Goal: Information Seeking & Learning: Check status

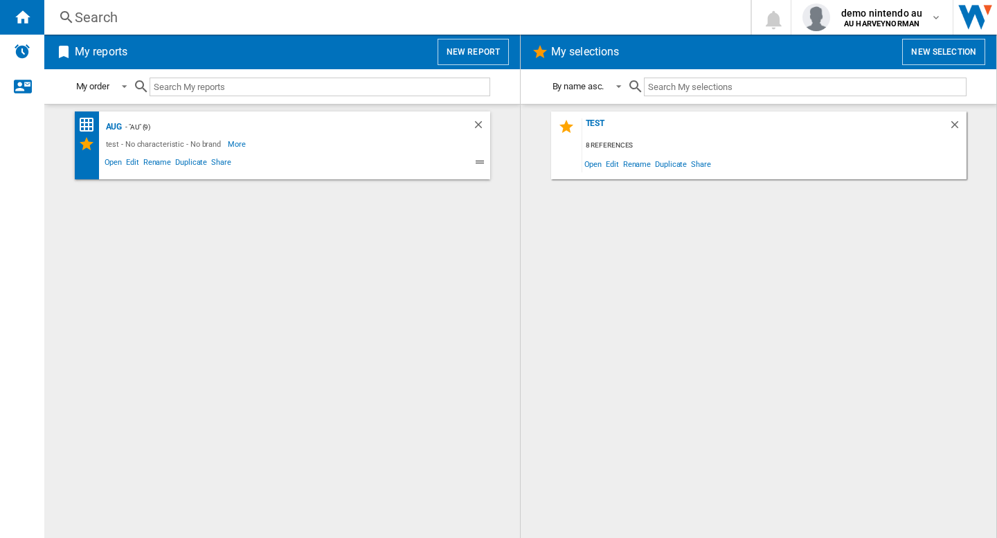
click at [297, 19] on div "Search" at bounding box center [395, 17] width 640 height 19
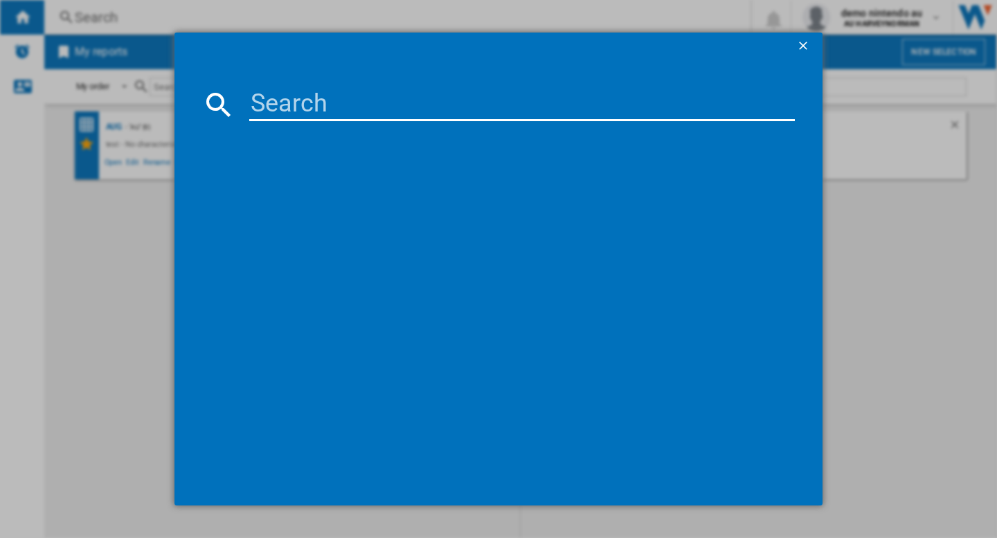
click at [282, 109] on input at bounding box center [522, 104] width 546 height 33
paste input "CANON EOS R5 BLACK 45MPIXELS EMPTY"
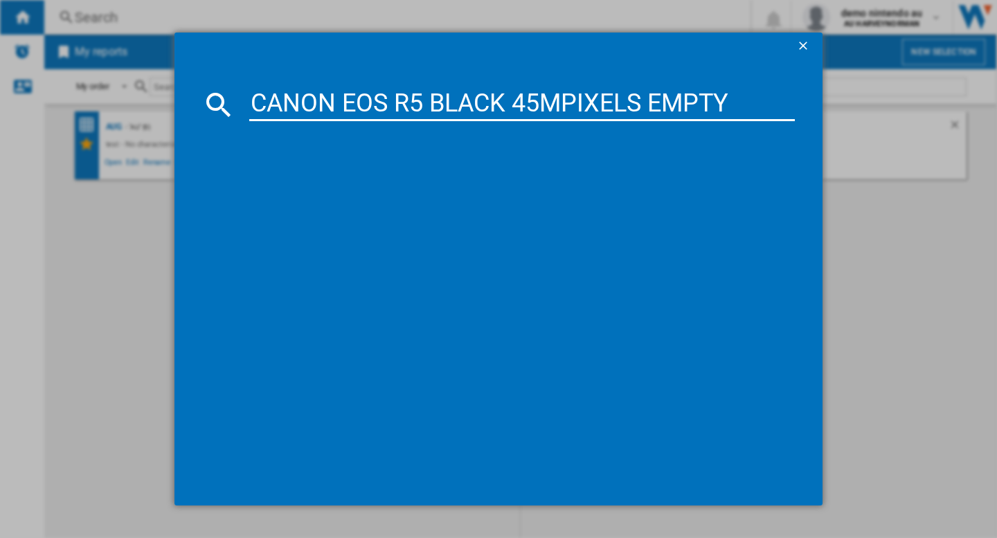
type input "CANON EOS R5 BLACK 45MPIXELS EMPTY"
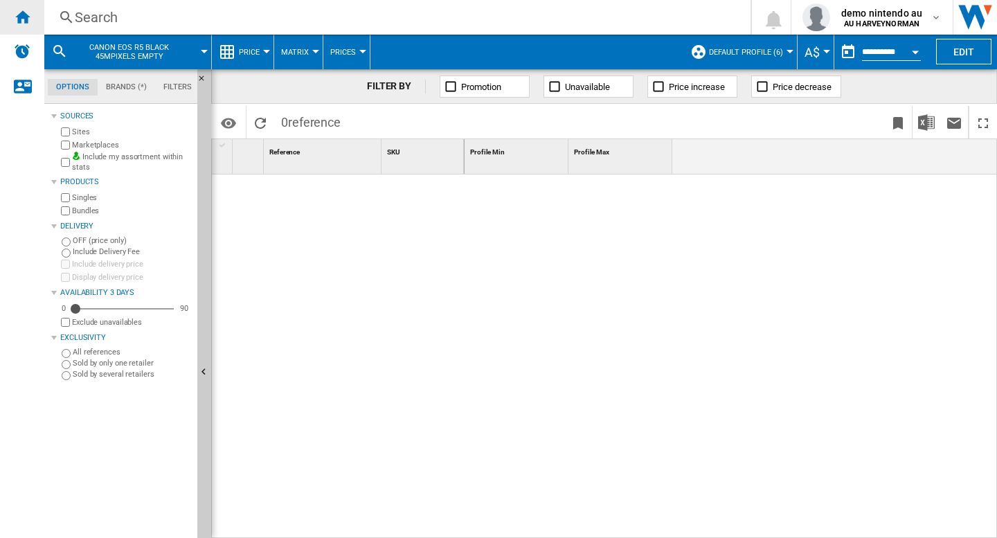
click at [30, 23] on div "Home" at bounding box center [22, 17] width 44 height 35
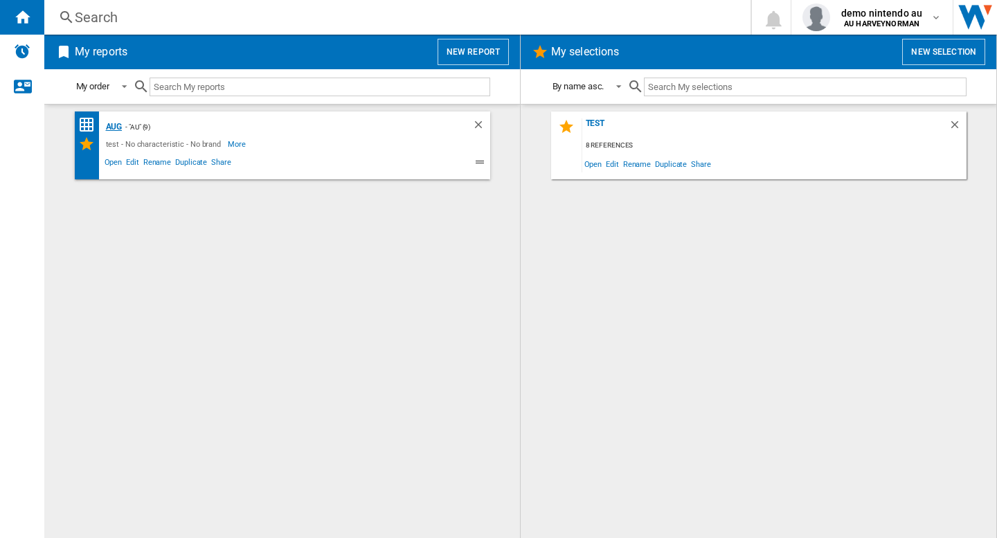
click at [117, 124] on div "Aug" at bounding box center [112, 126] width 20 height 17
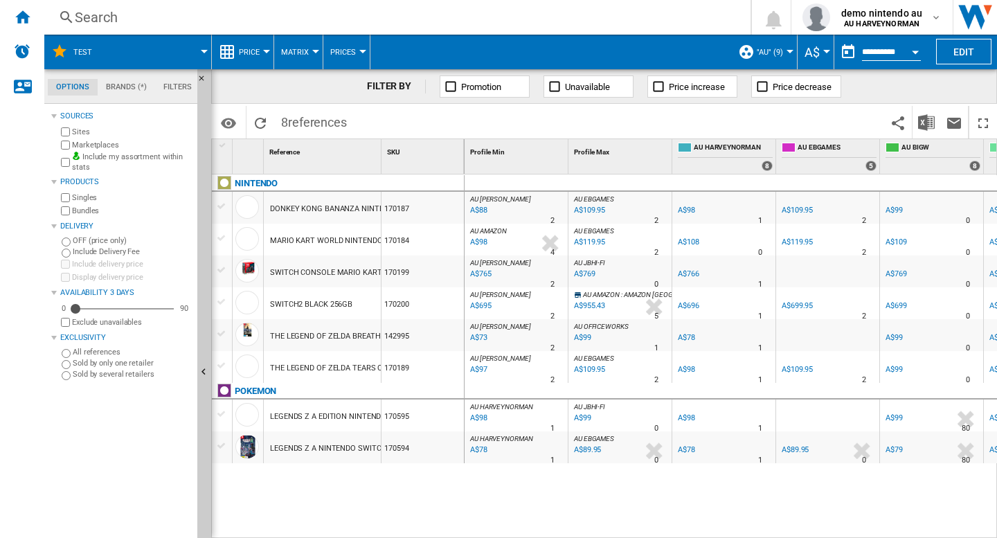
click at [327, 211] on div "DONKEY KONG BANANZA NINTENDO SWITCH 2" at bounding box center [352, 209] width 165 height 32
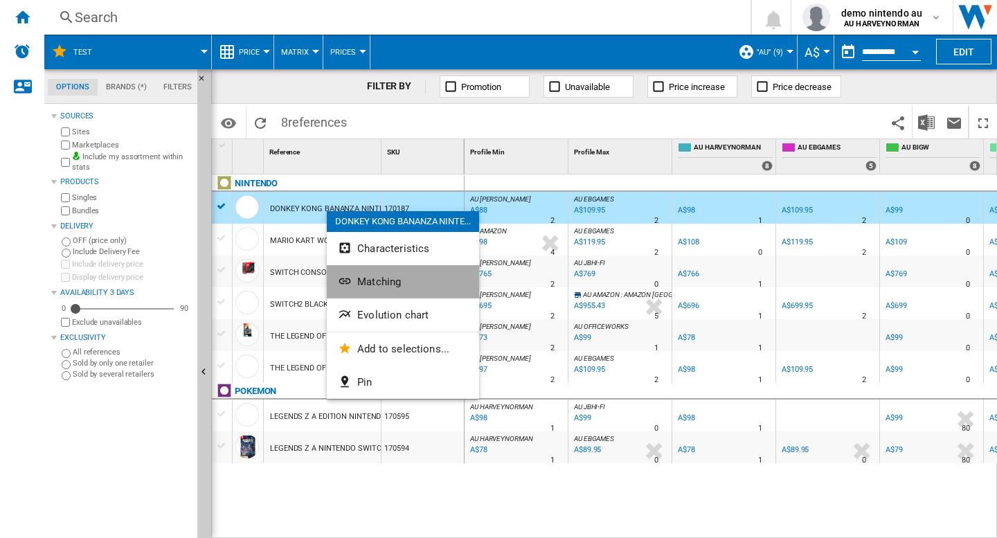
click at [384, 280] on span "Matching" at bounding box center [379, 282] width 44 height 12
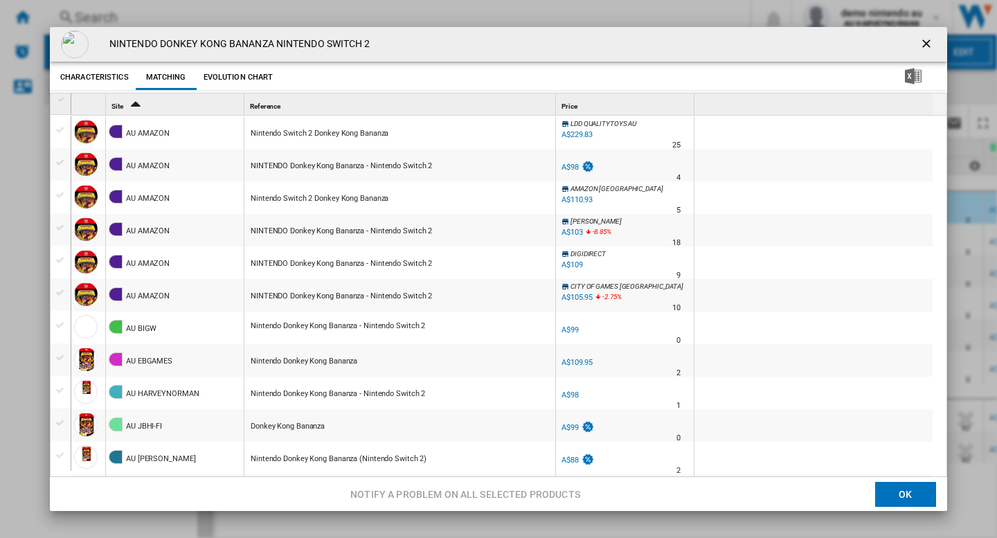
click at [920, 42] on ng-md-icon "getI18NText('BUTTONS.CLOSE_DIALOG')" at bounding box center [928, 45] width 17 height 17
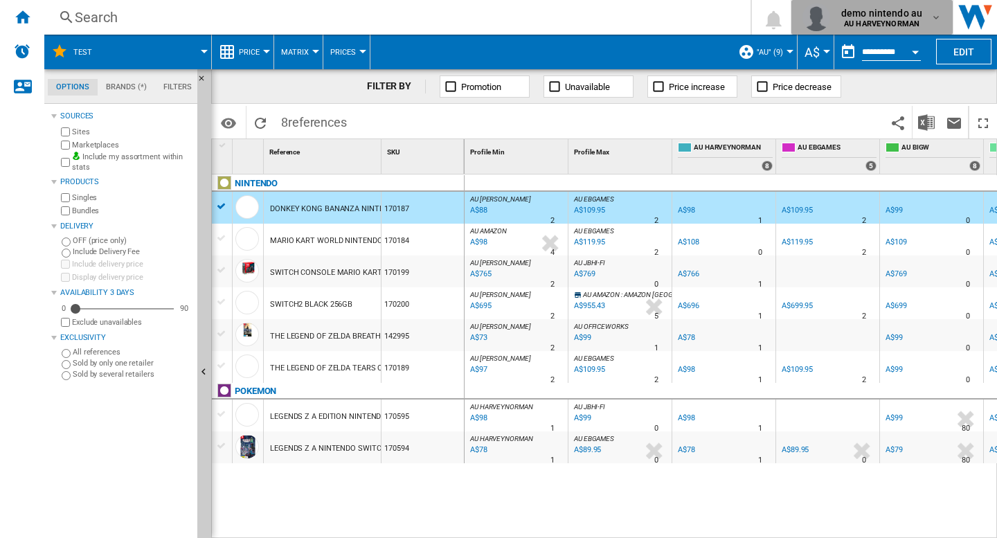
click at [878, 25] on b "AU HARVEYNORMAN" at bounding box center [881, 23] width 75 height 9
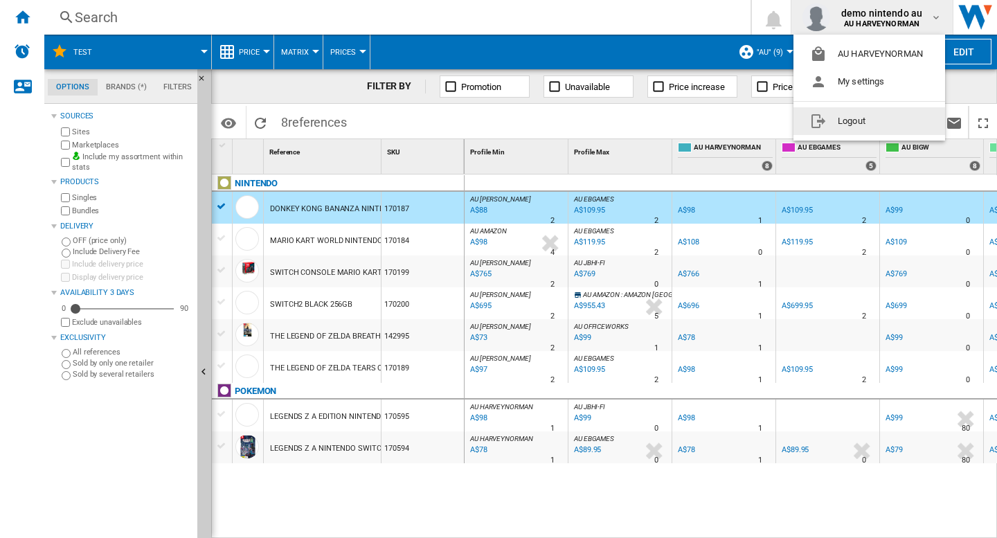
click at [847, 124] on button "Logout" at bounding box center [870, 121] width 152 height 28
